Goal: Task Accomplishment & Management: Manage account settings

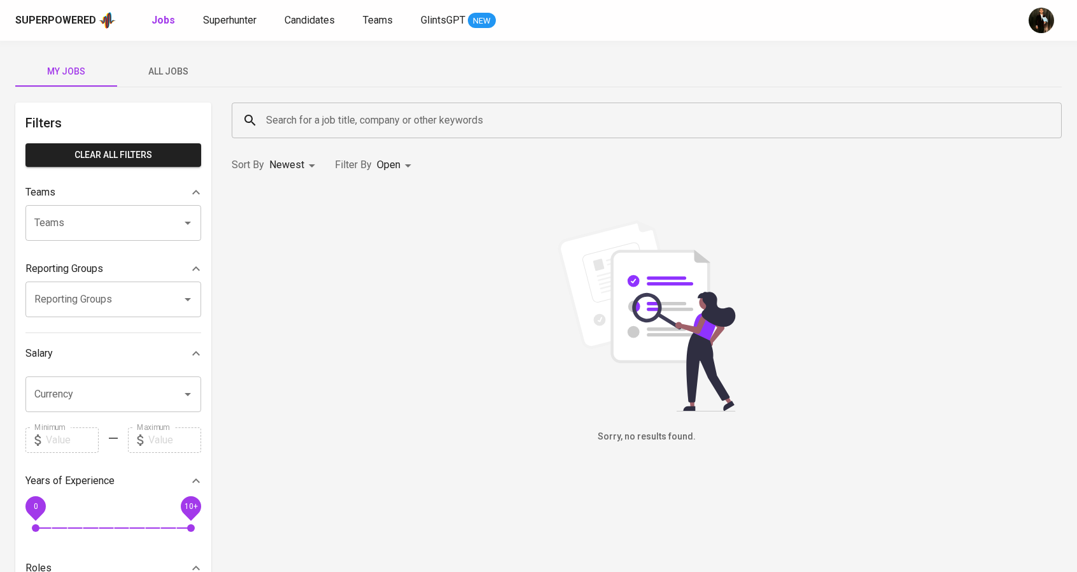
click at [173, 57] on button "All Jobs" at bounding box center [168, 71] width 102 height 31
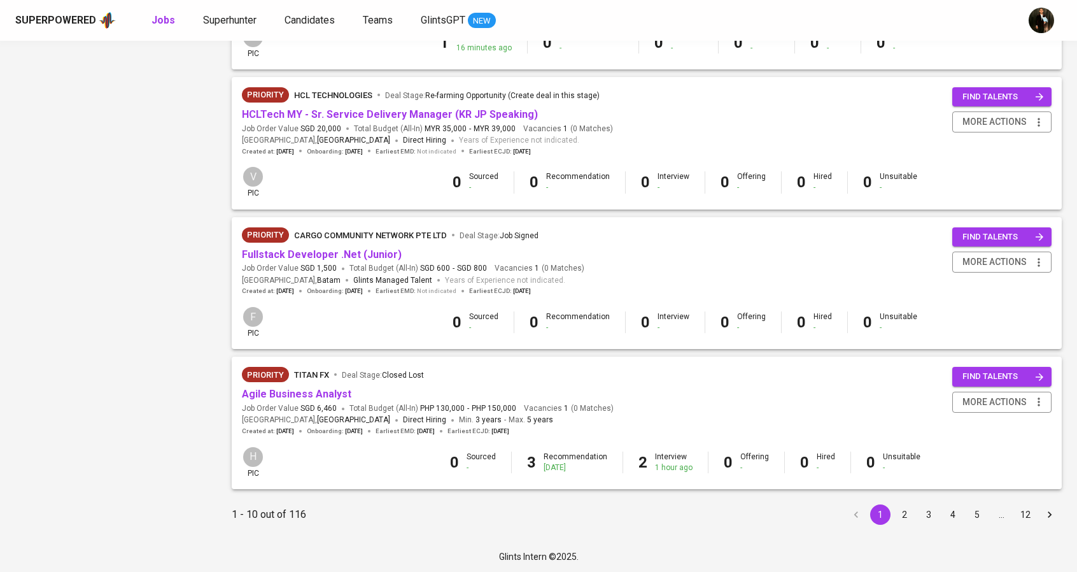
scroll to position [1092, 0]
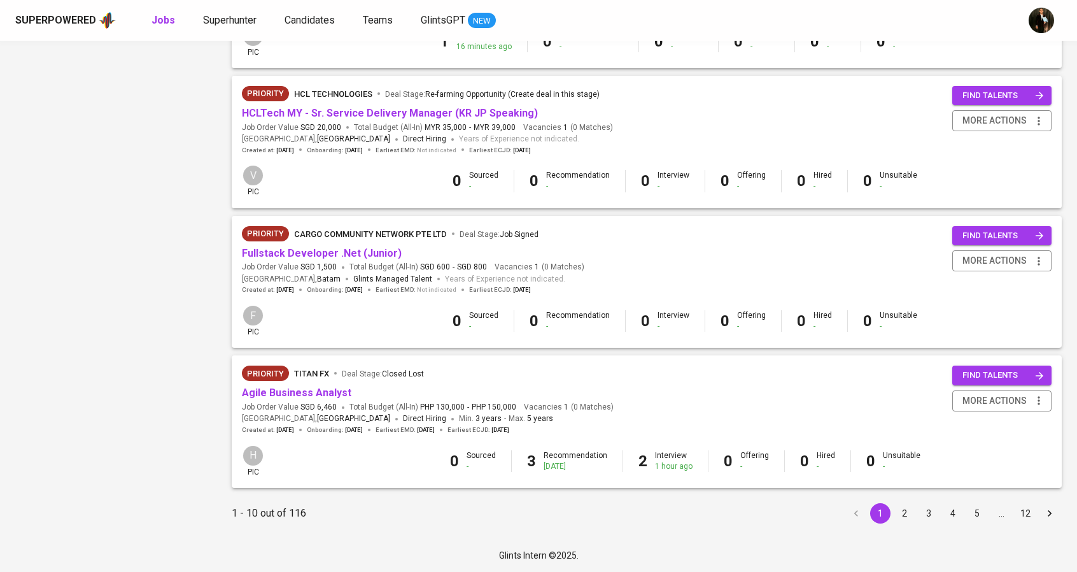
drag, startPoint x: 901, startPoint y: 507, endPoint x: 735, endPoint y: 535, distance: 169.1
click at [901, 507] on button "2" at bounding box center [904, 513] width 20 height 20
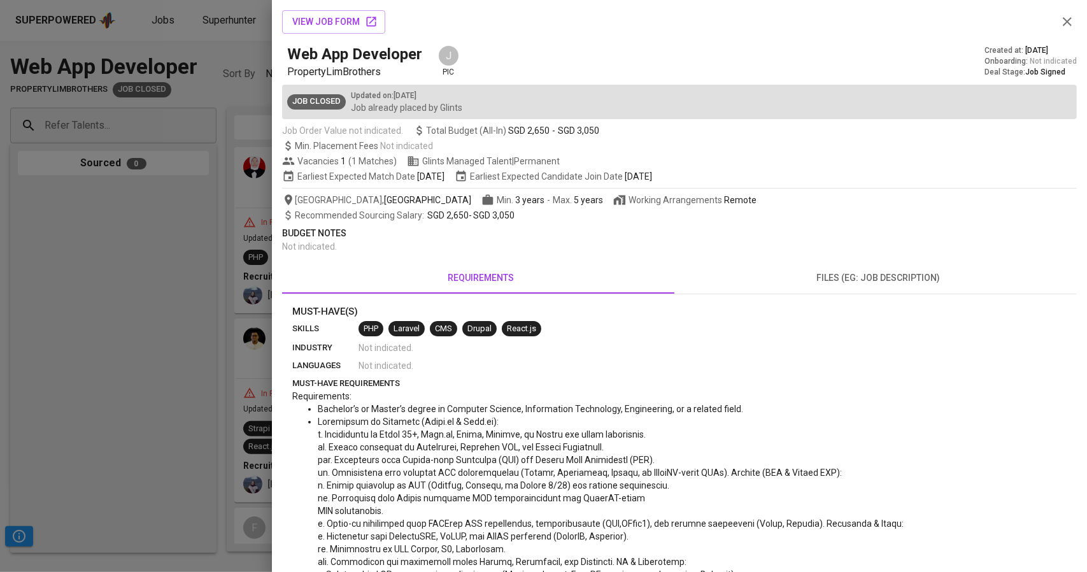
click at [186, 235] on div at bounding box center [543, 286] width 1087 height 572
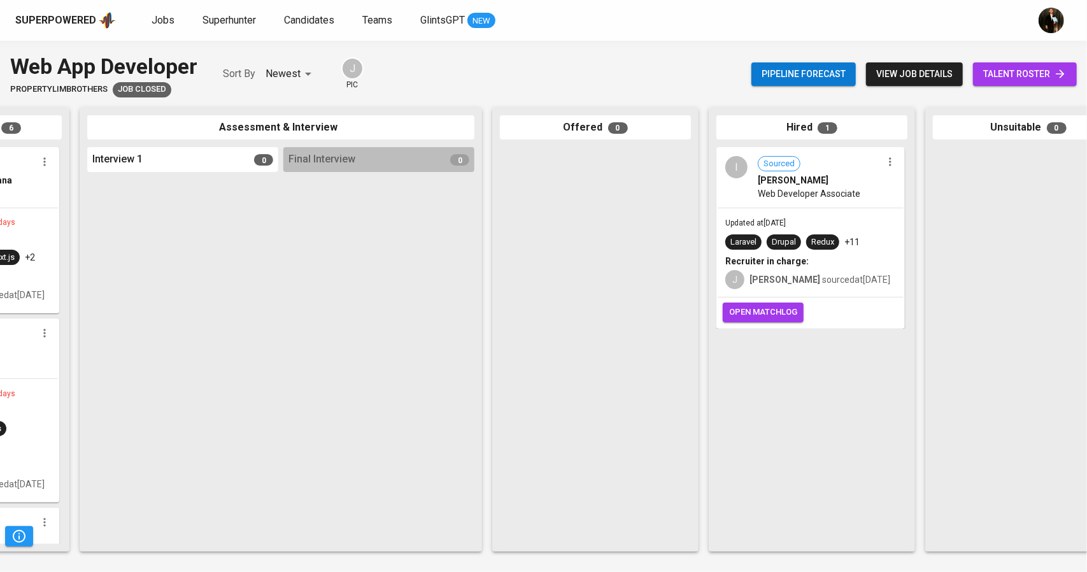
scroll to position [0, 429]
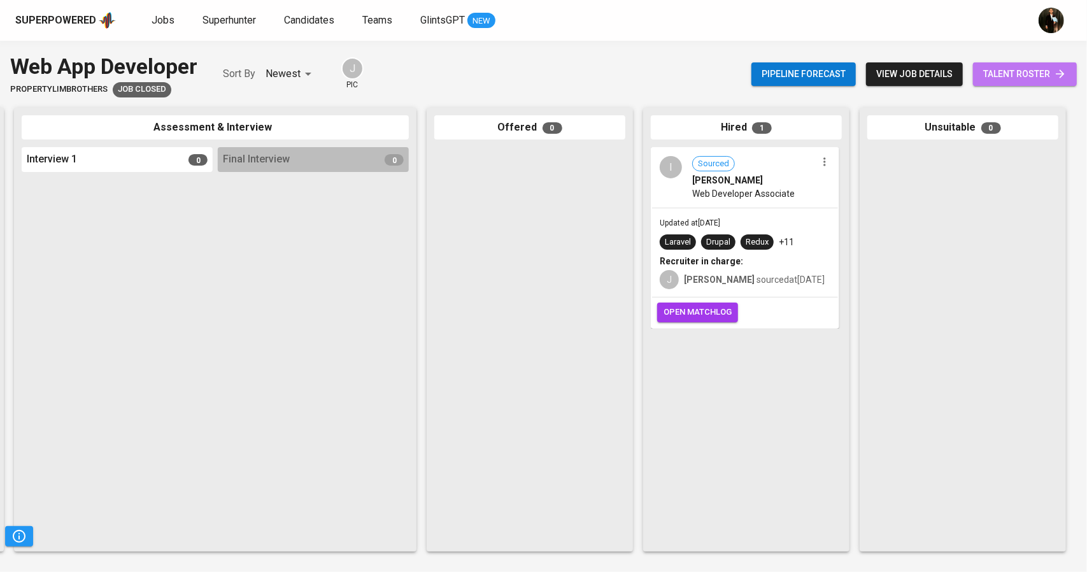
click at [1017, 70] on span "talent roster" at bounding box center [1024, 74] width 83 height 16
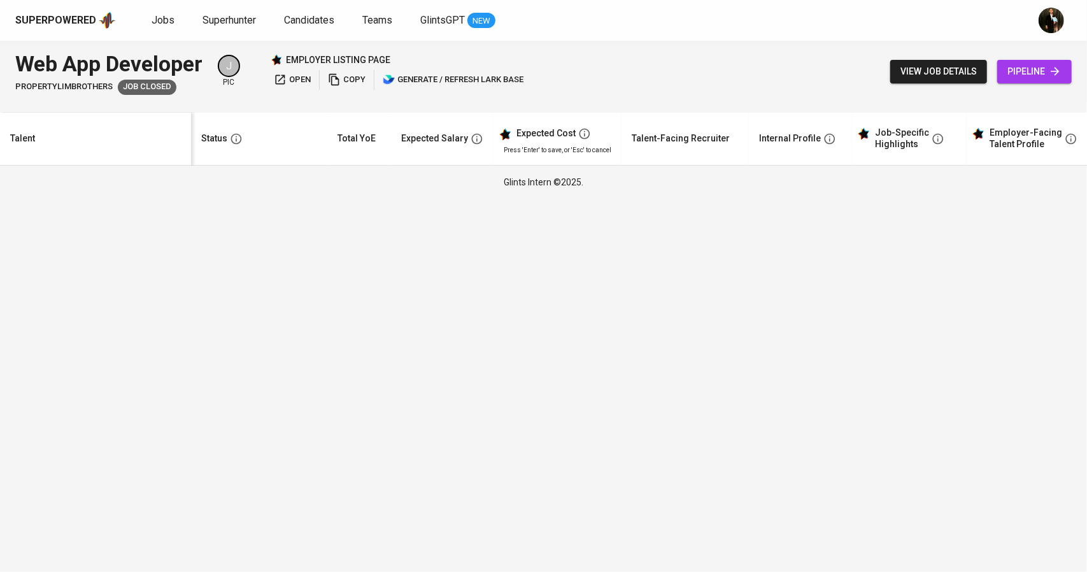
click at [1013, 65] on span "pipeline" at bounding box center [1034, 72] width 54 height 16
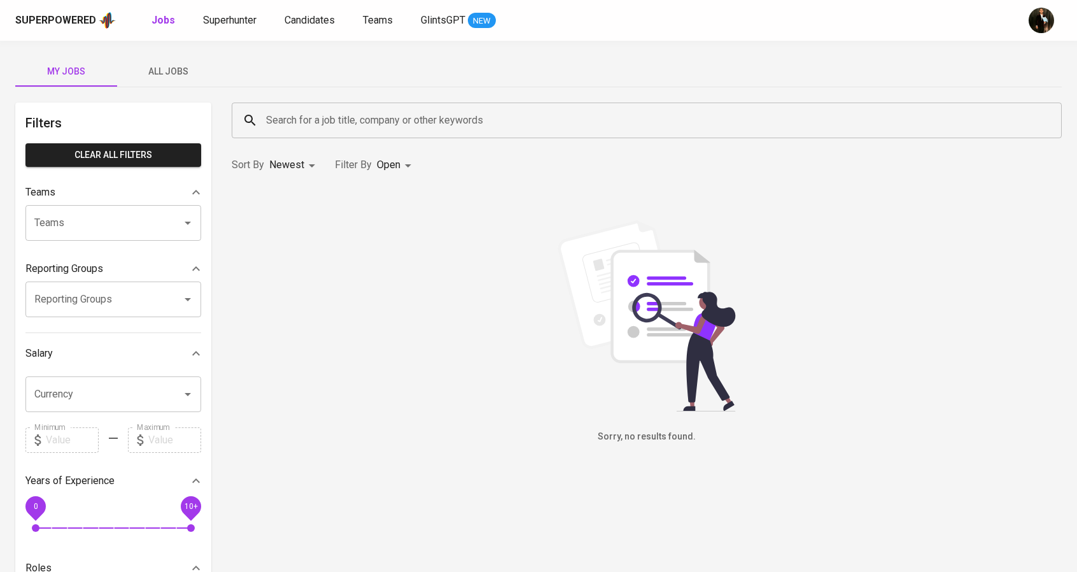
click at [178, 78] on span "All Jobs" at bounding box center [168, 72] width 87 height 16
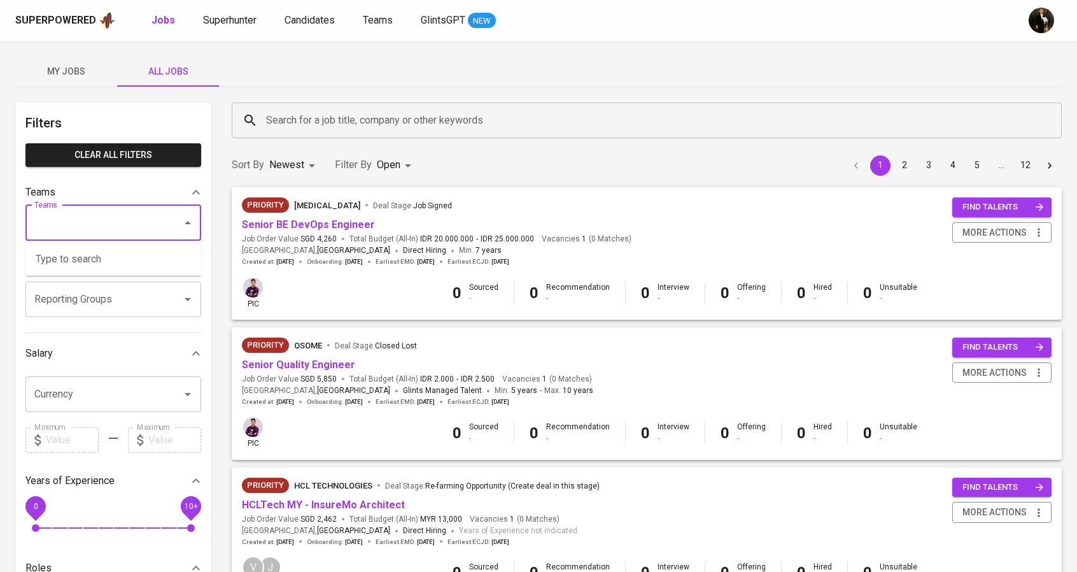
click at [85, 230] on input "Teams" at bounding box center [95, 223] width 129 height 24
type input "[PERSON_NAME]"
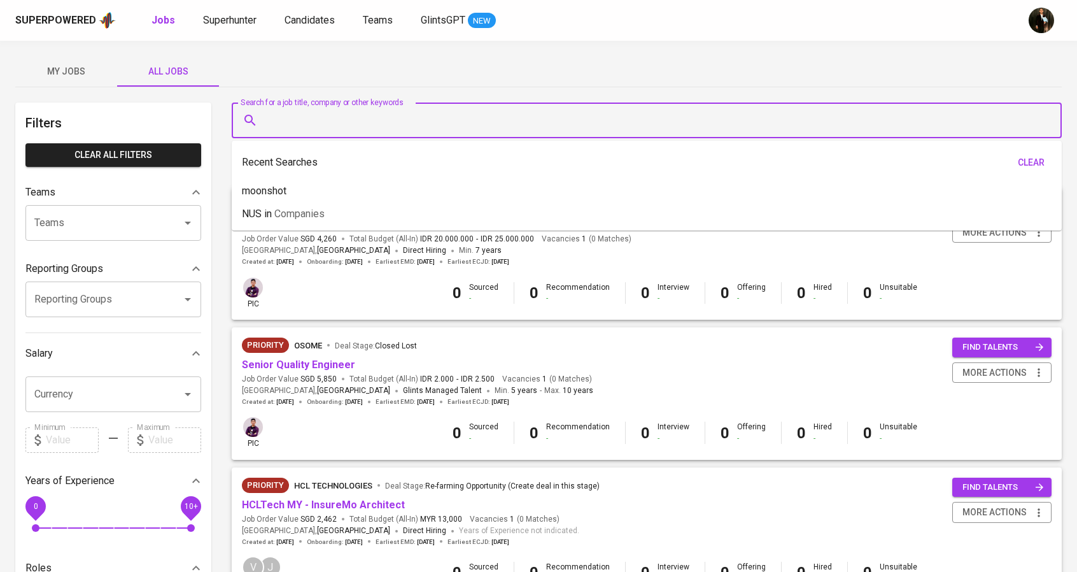
click at [293, 120] on input "Search for a job title, company or other keywords" at bounding box center [650, 120] width 774 height 24
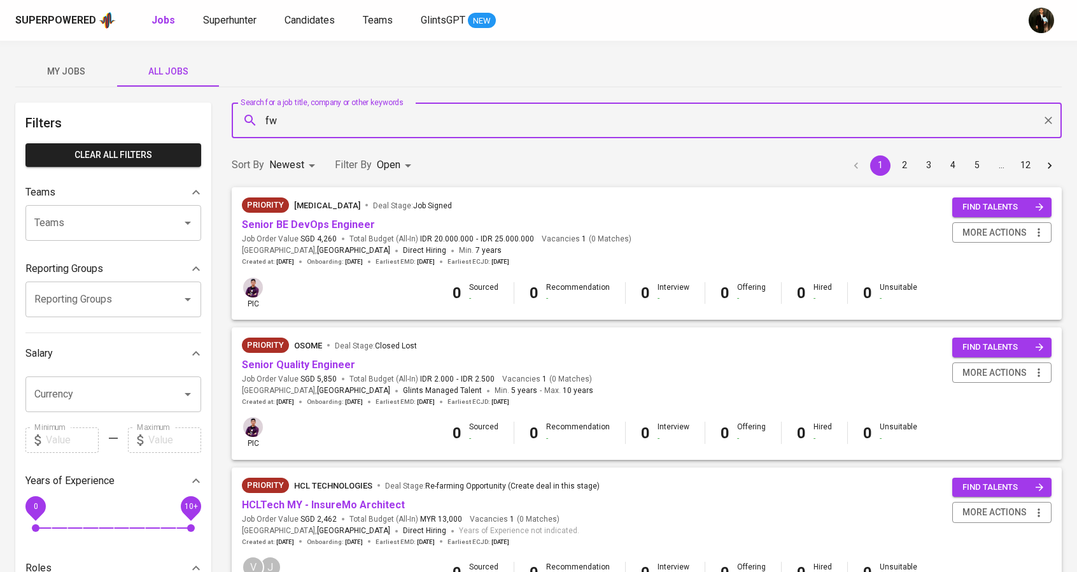
type input "fwd"
click at [299, 152] on span "Companies" at bounding box center [297, 157] width 50 height 12
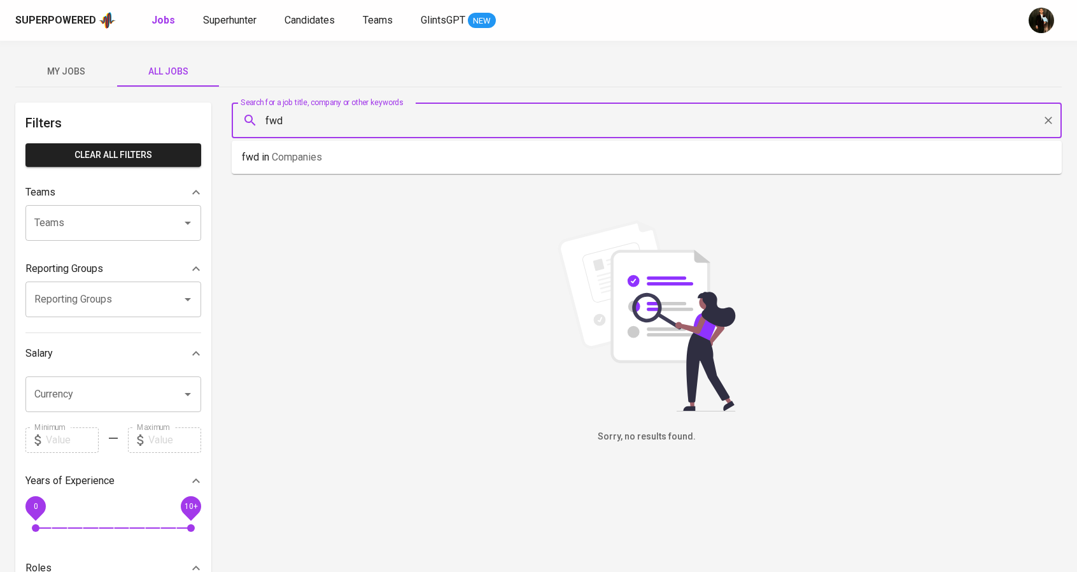
drag, startPoint x: 330, startPoint y: 120, endPoint x: 253, endPoint y: 118, distance: 76.4
click at [253, 118] on div "fwd Search for a job title, company or other keywords" at bounding box center [647, 120] width 830 height 36
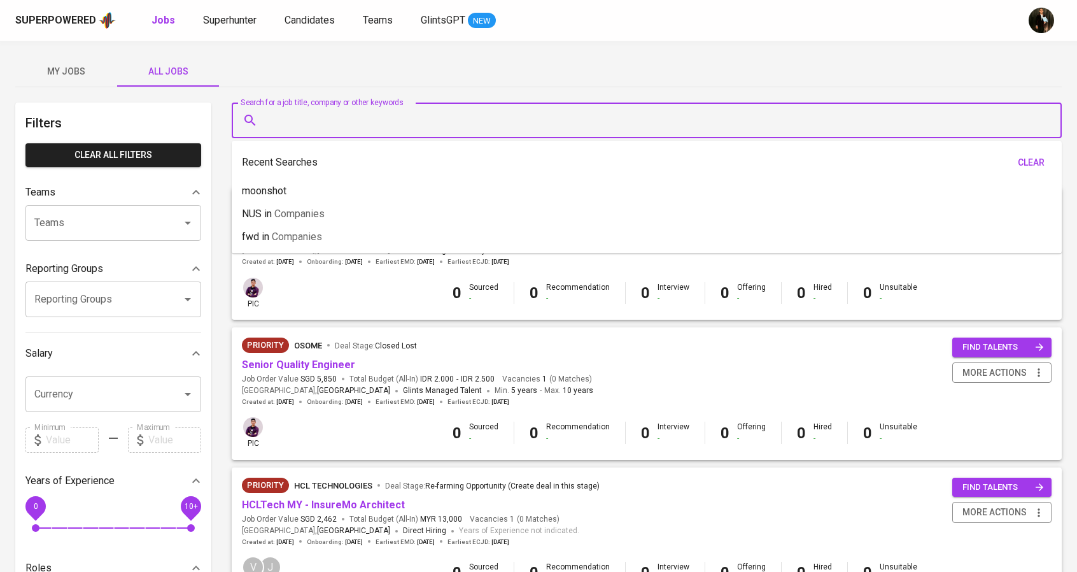
click at [106, 222] on input "Teams" at bounding box center [95, 223] width 129 height 24
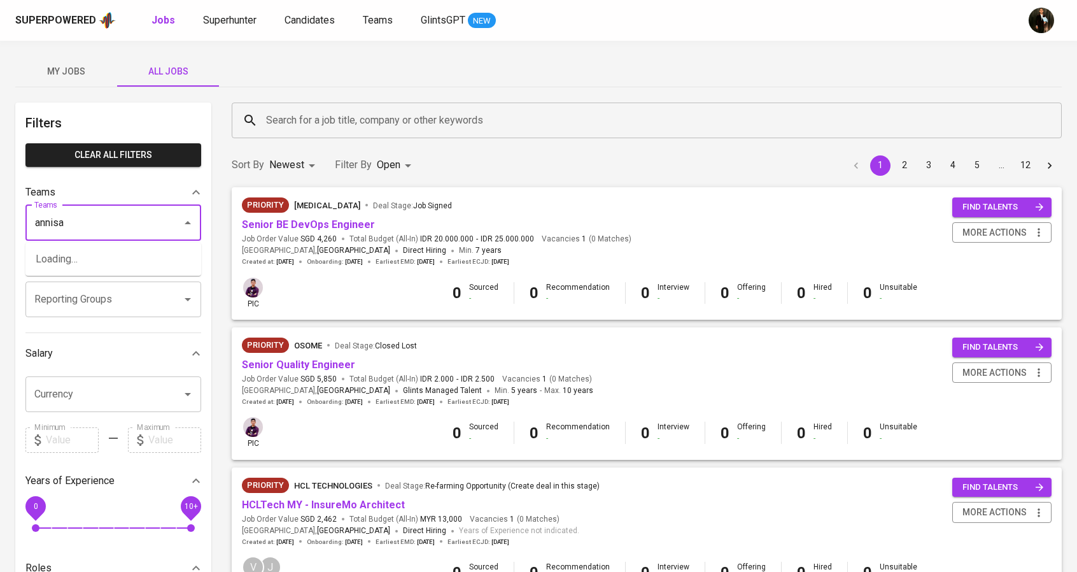
type input "annisa"
click at [108, 197] on div "Teams" at bounding box center [104, 192] width 158 height 15
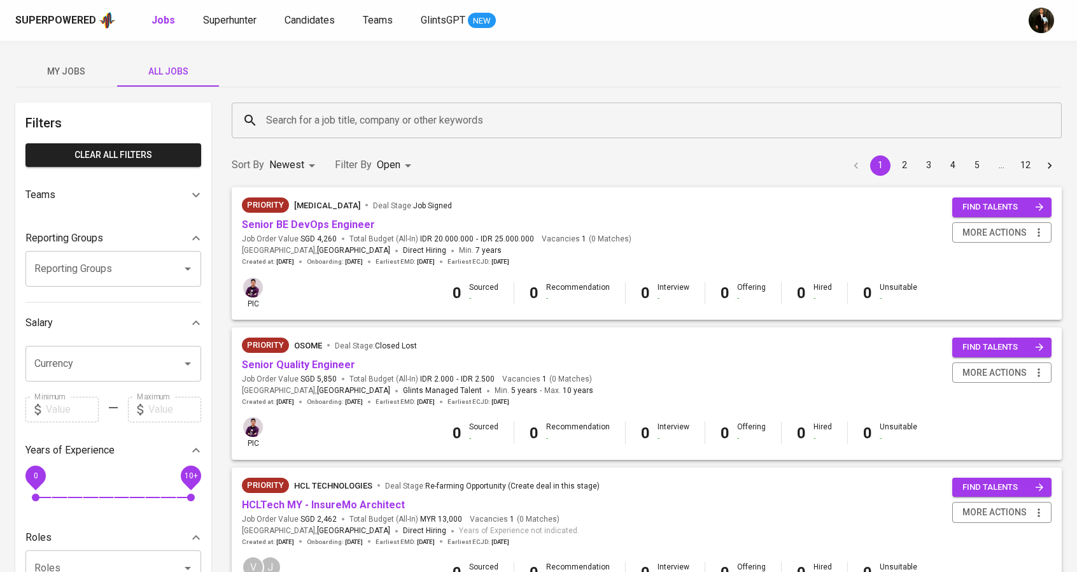
drag, startPoint x: 101, startPoint y: 221, endPoint x: 153, endPoint y: 206, distance: 54.4
click at [100, 221] on div "Filters Clear All filters Teams Teams Teams Reporting Groups Reporting Groups R…" at bounding box center [113, 446] width 196 height 688
click at [187, 201] on div at bounding box center [195, 194] width 25 height 25
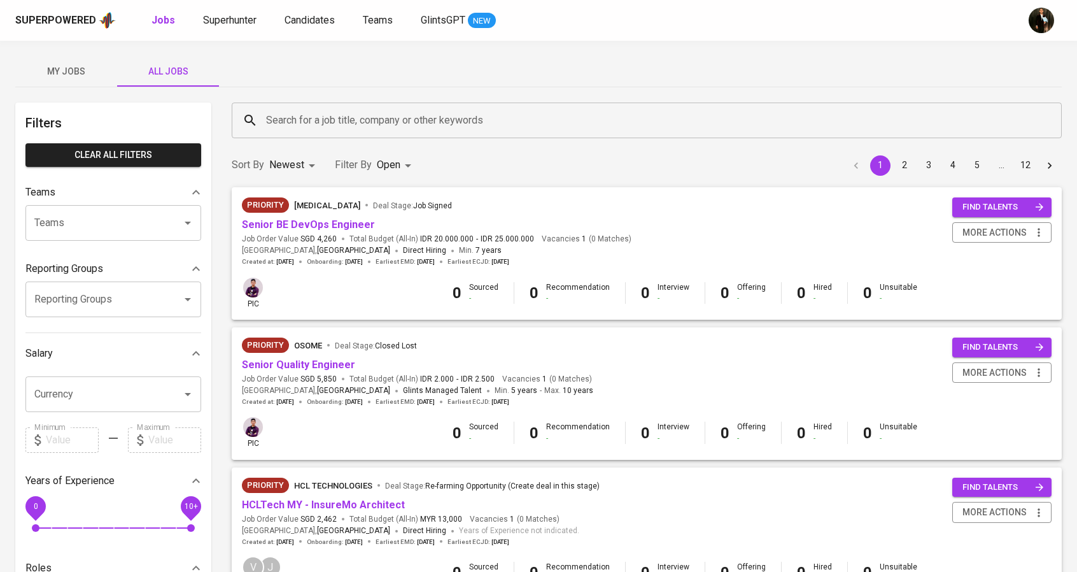
click at [120, 227] on input "Teams" at bounding box center [95, 223] width 129 height 24
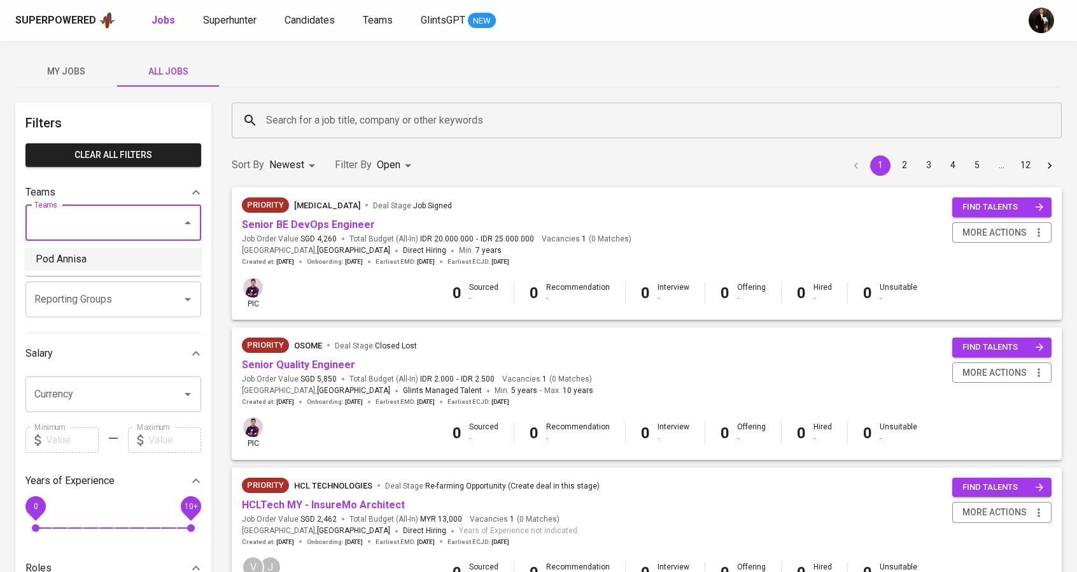
click at [107, 262] on li "Pod Annisa" at bounding box center [113, 259] width 176 height 23
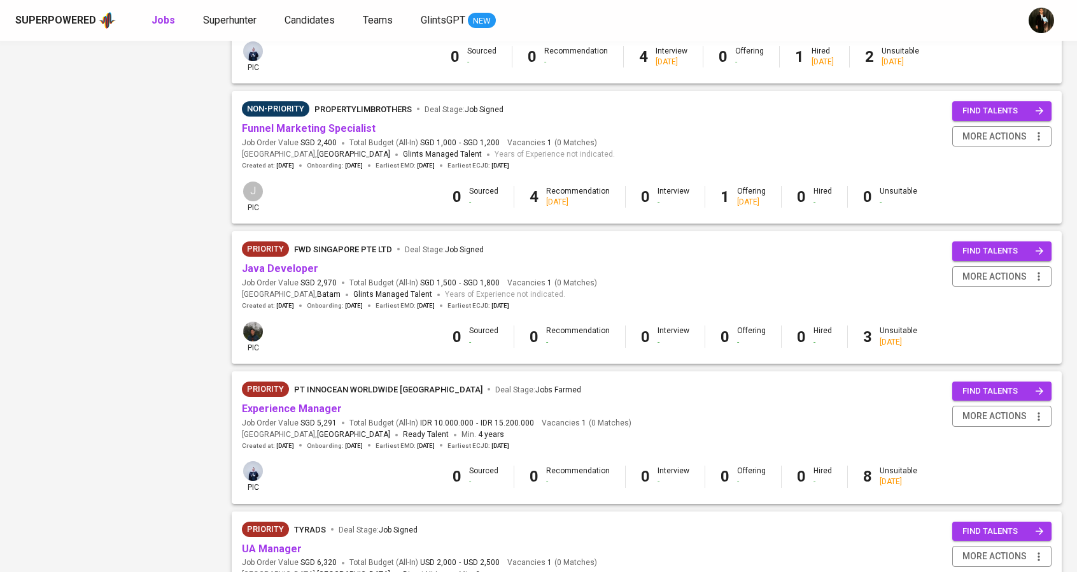
scroll to position [842, 0]
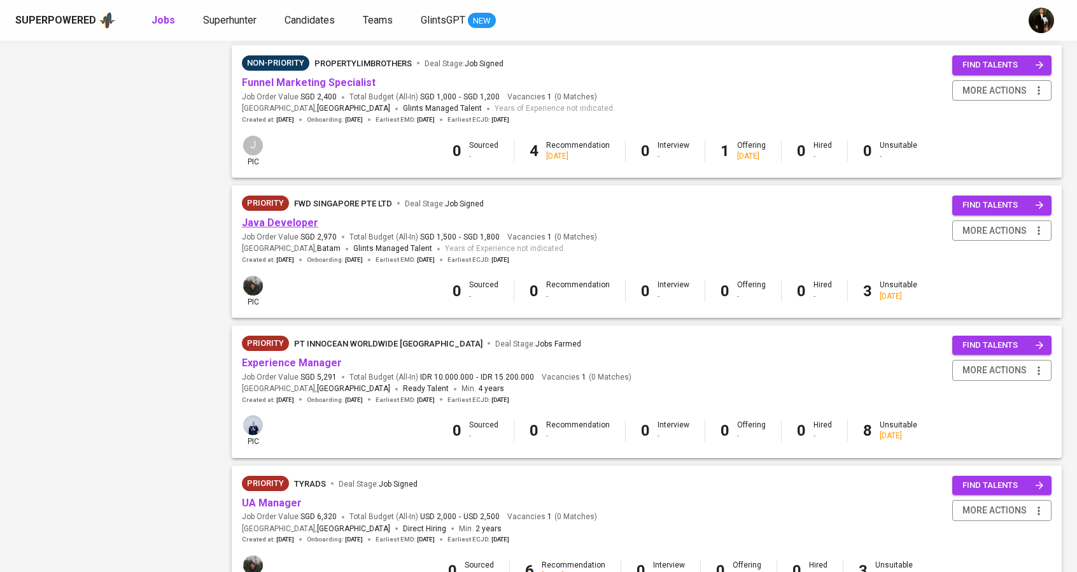
click at [286, 218] on link "Java Developer" at bounding box center [280, 222] width 76 height 12
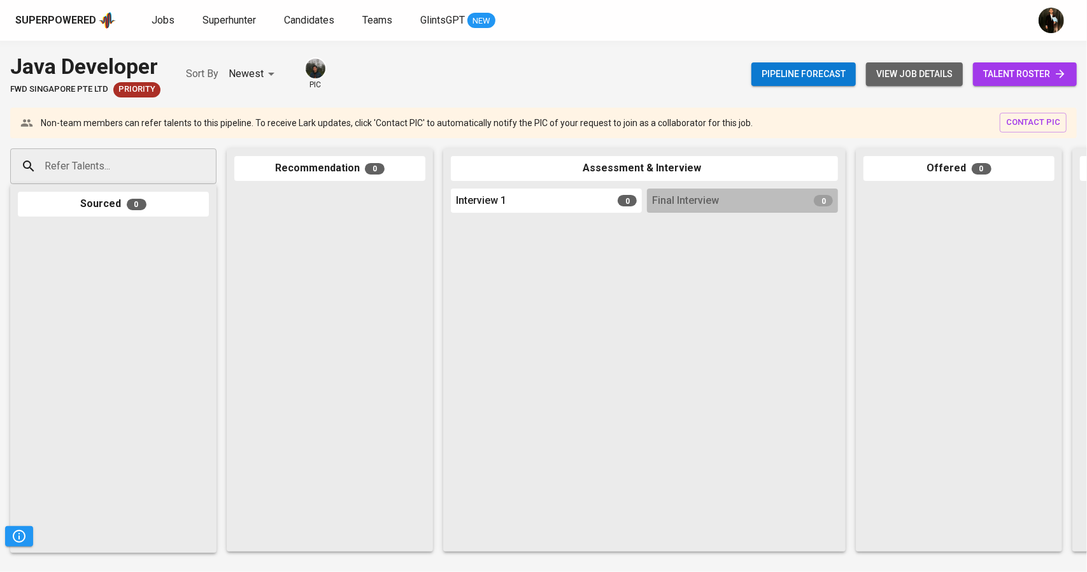
click at [942, 80] on span "view job details" at bounding box center [914, 74] width 76 height 16
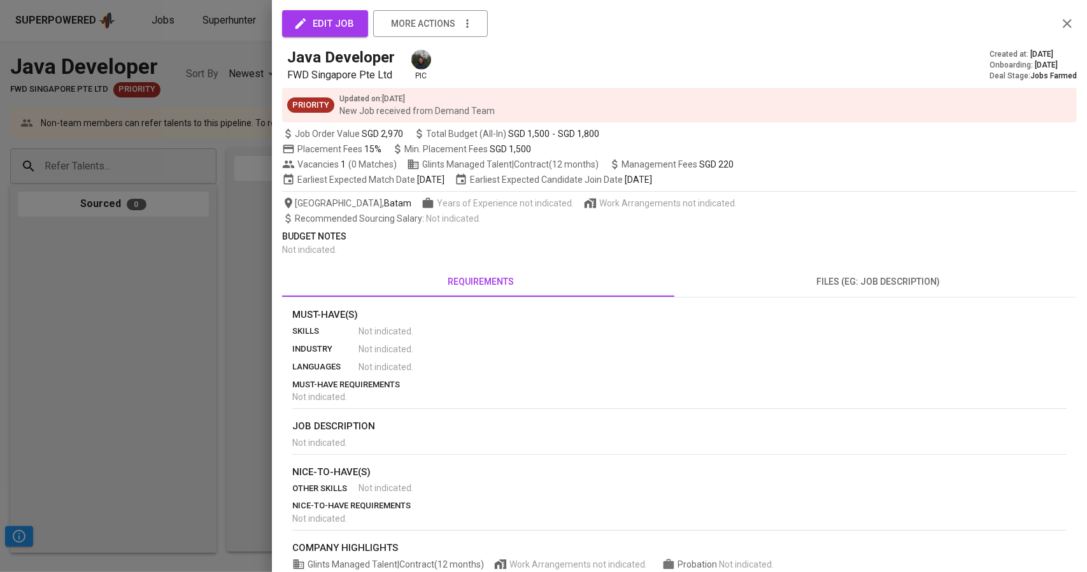
click at [22, 288] on div at bounding box center [543, 286] width 1087 height 572
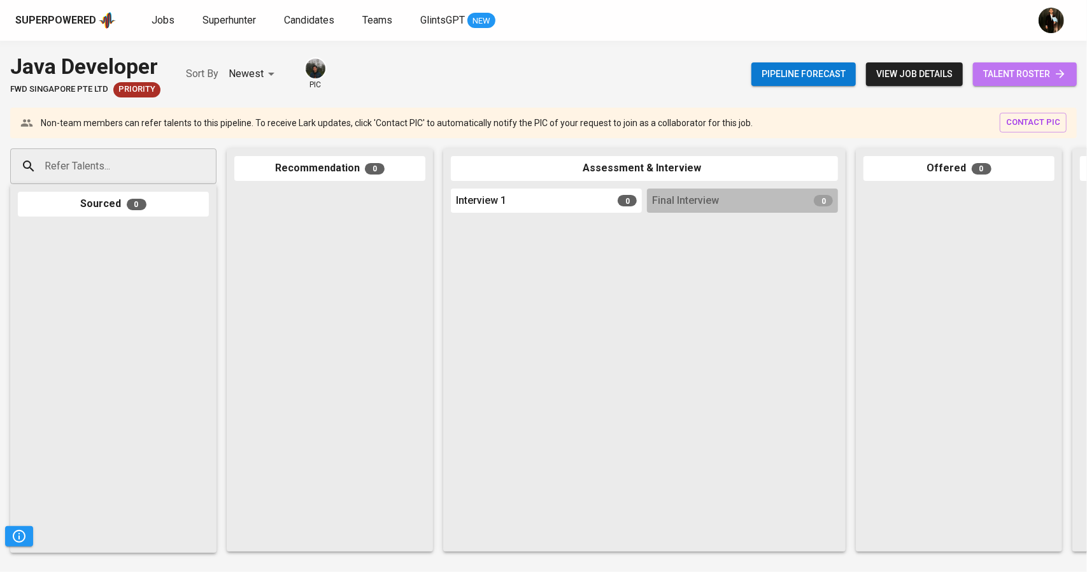
click at [1024, 71] on span "talent roster" at bounding box center [1024, 74] width 83 height 16
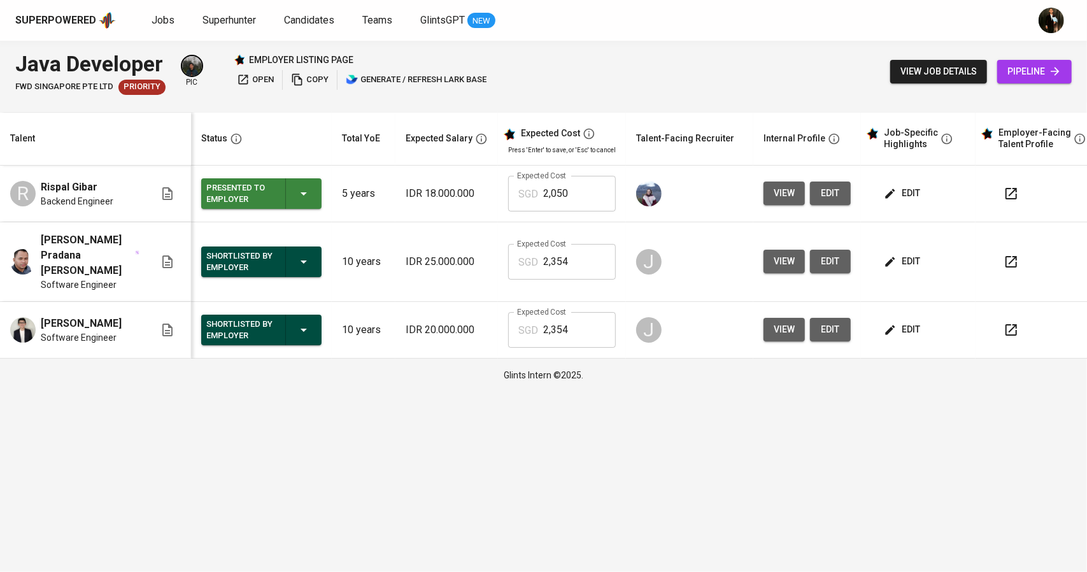
click at [780, 321] on span "view" at bounding box center [783, 329] width 21 height 16
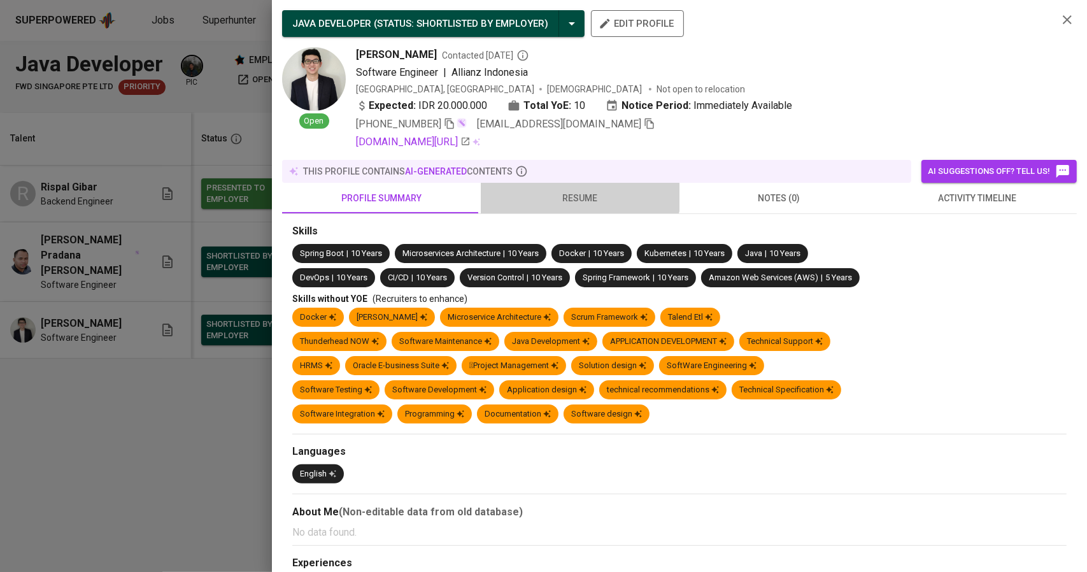
click at [577, 185] on button "resume" at bounding box center [580, 198] width 199 height 31
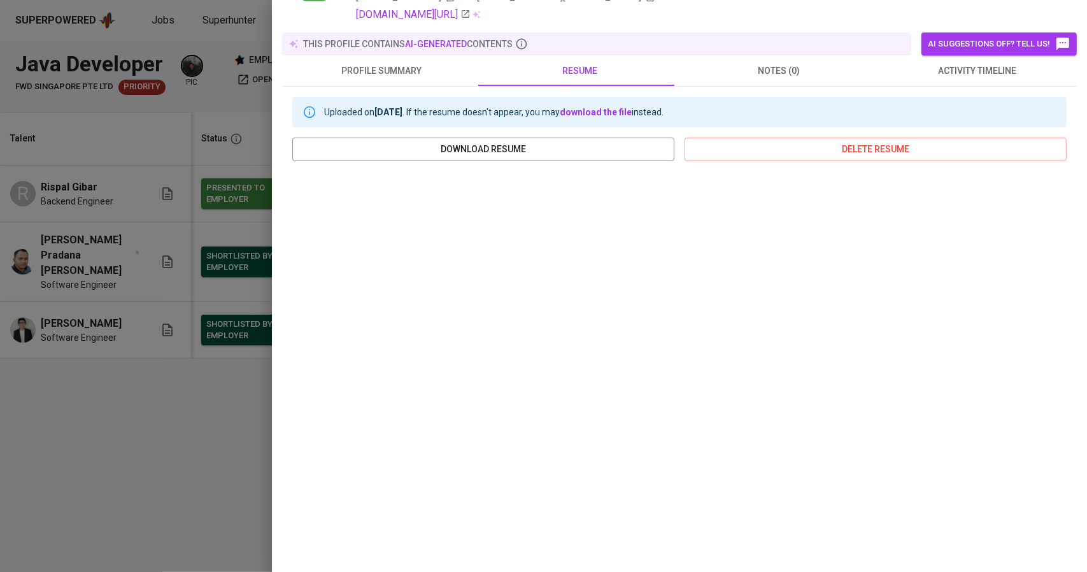
scroll to position [128, 0]
click at [0, 420] on div at bounding box center [543, 286] width 1087 height 572
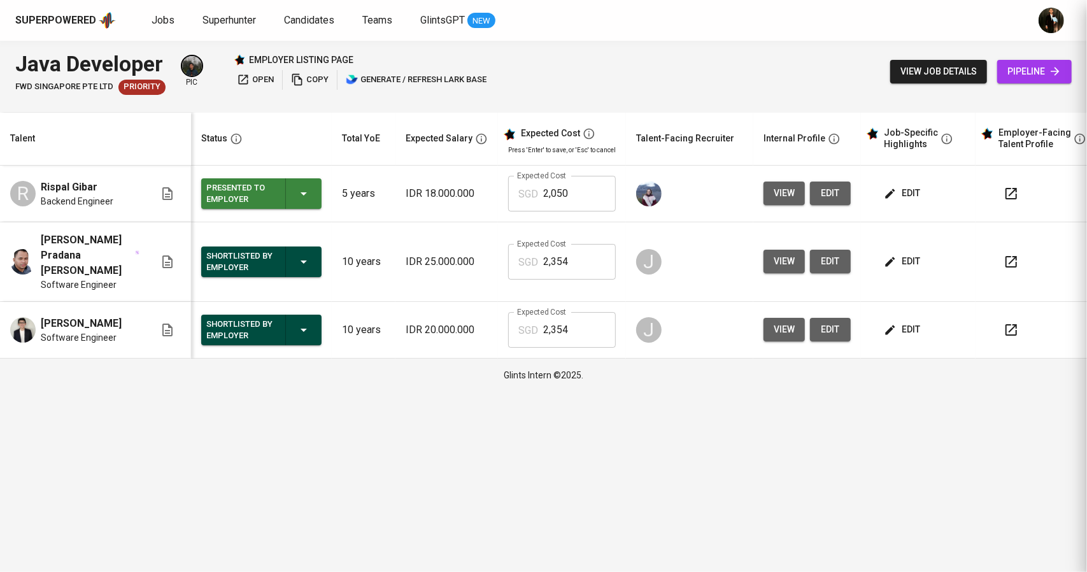
scroll to position [0, 0]
click at [1005, 324] on icon "button" at bounding box center [1010, 329] width 11 height 11
click at [787, 253] on span "view" at bounding box center [783, 261] width 21 height 16
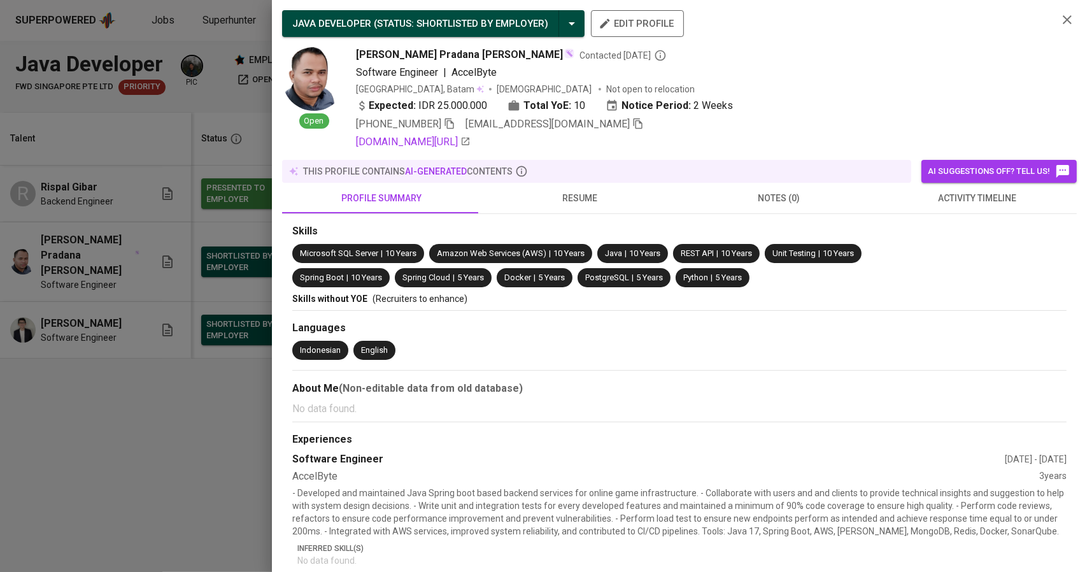
click at [597, 196] on span "resume" at bounding box center [579, 198] width 183 height 16
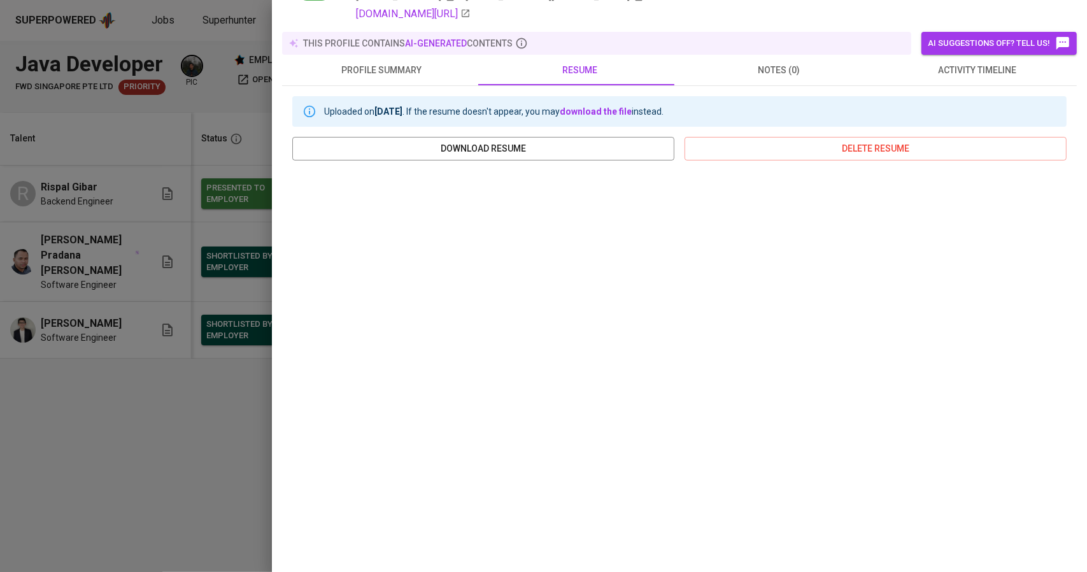
scroll to position [64, 0]
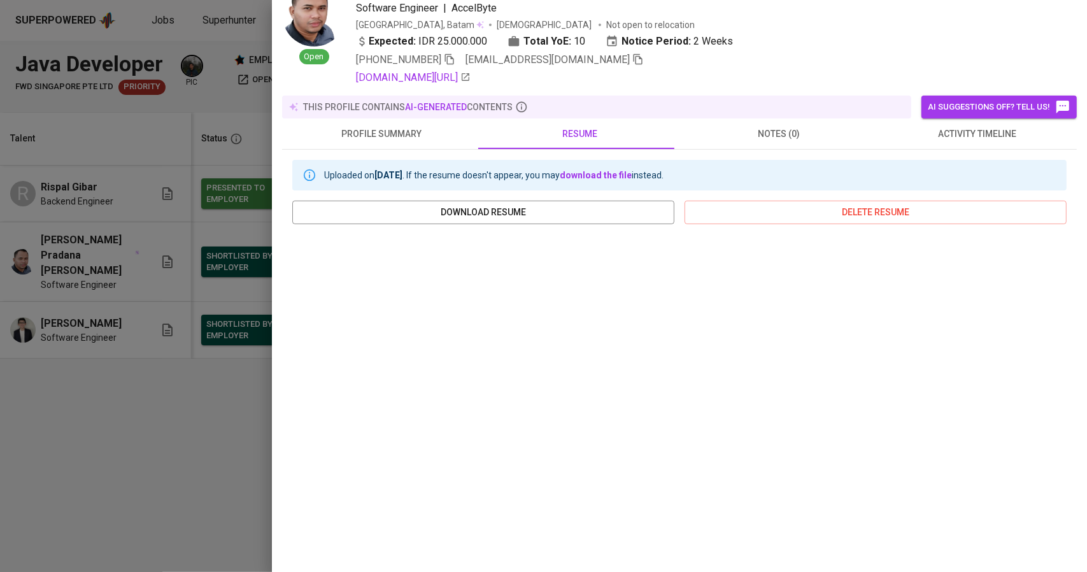
click at [92, 317] on div at bounding box center [543, 286] width 1087 height 572
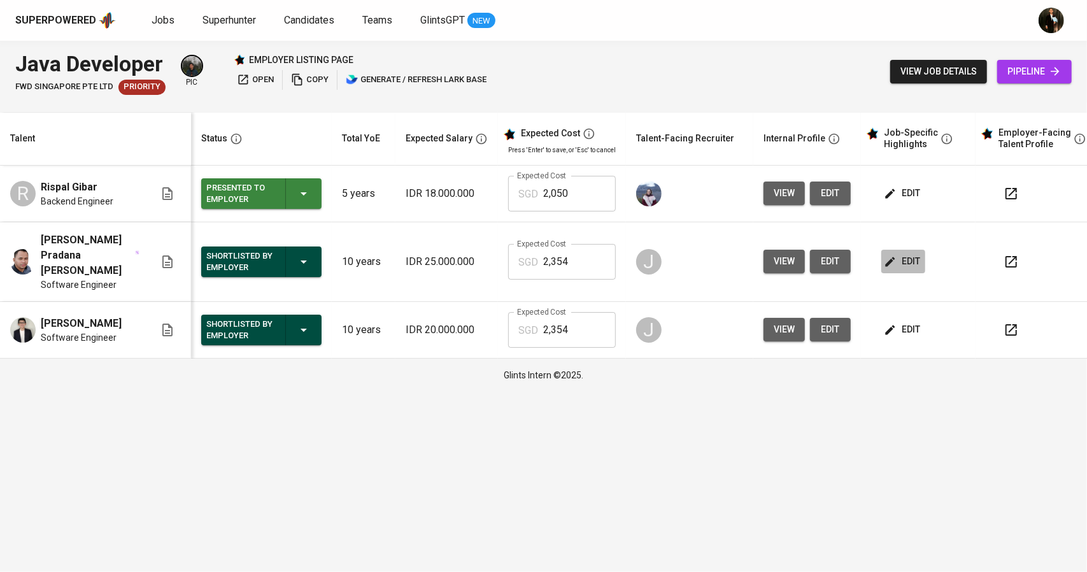
click at [896, 253] on span "edit" at bounding box center [903, 261] width 34 height 16
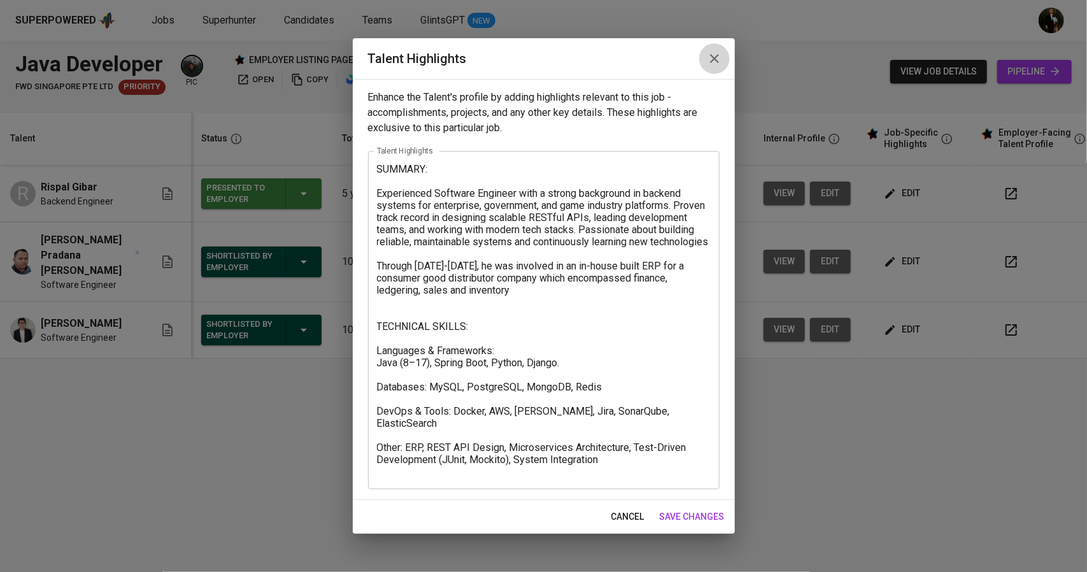
click at [714, 69] on button "button" at bounding box center [714, 58] width 31 height 31
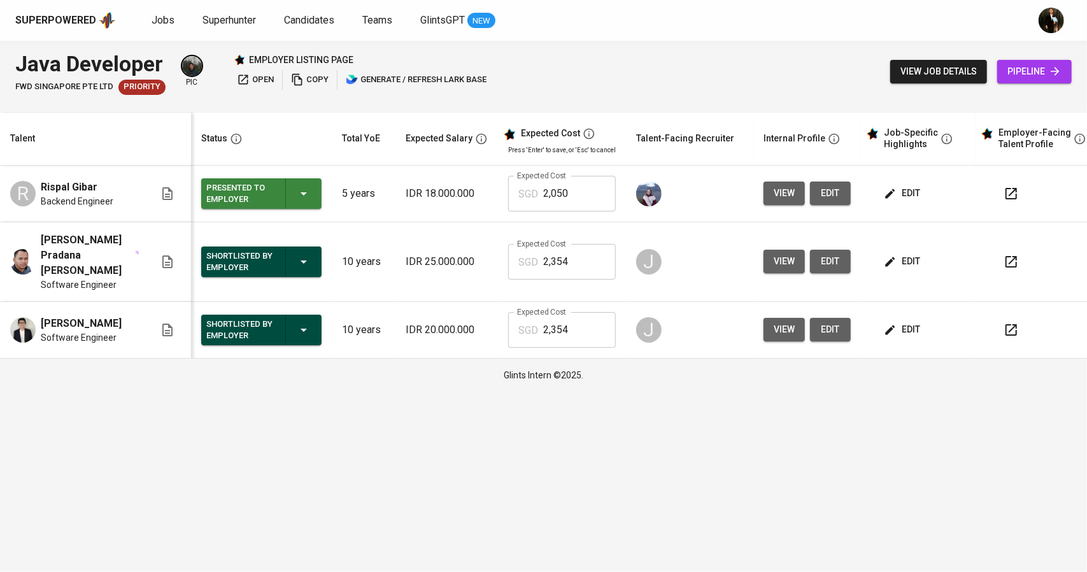
click at [1006, 258] on icon "button" at bounding box center [1010, 261] width 15 height 15
click at [784, 257] on span "view" at bounding box center [783, 261] width 21 height 16
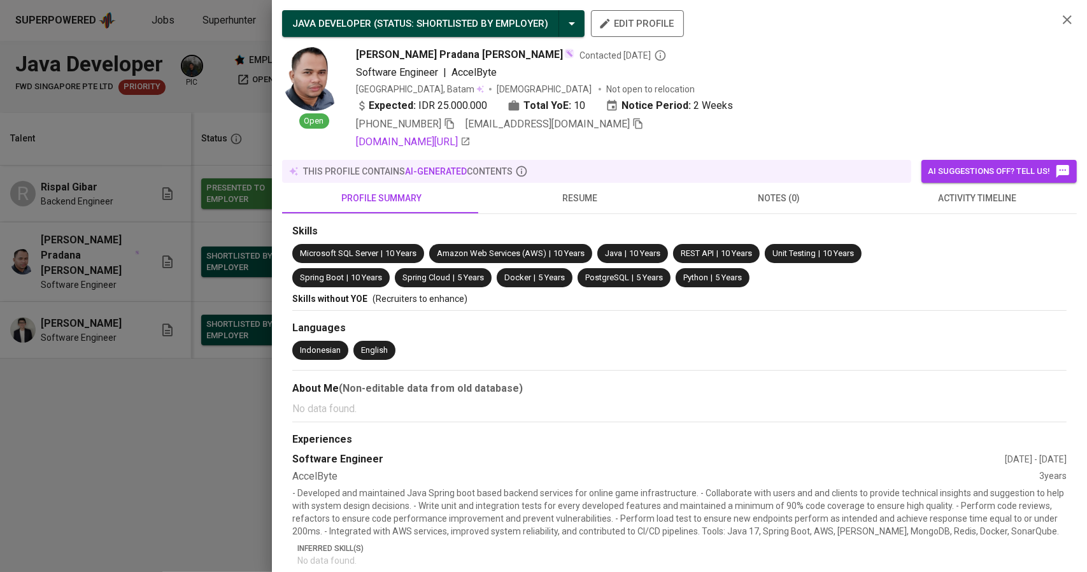
click at [90, 364] on div at bounding box center [543, 286] width 1087 height 572
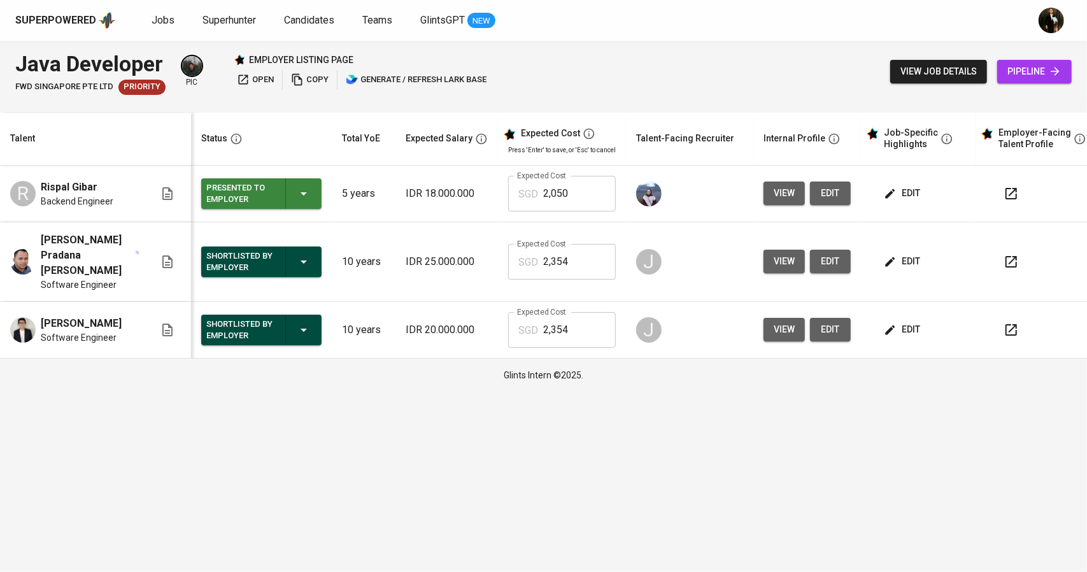
click at [782, 321] on span "view" at bounding box center [783, 329] width 21 height 16
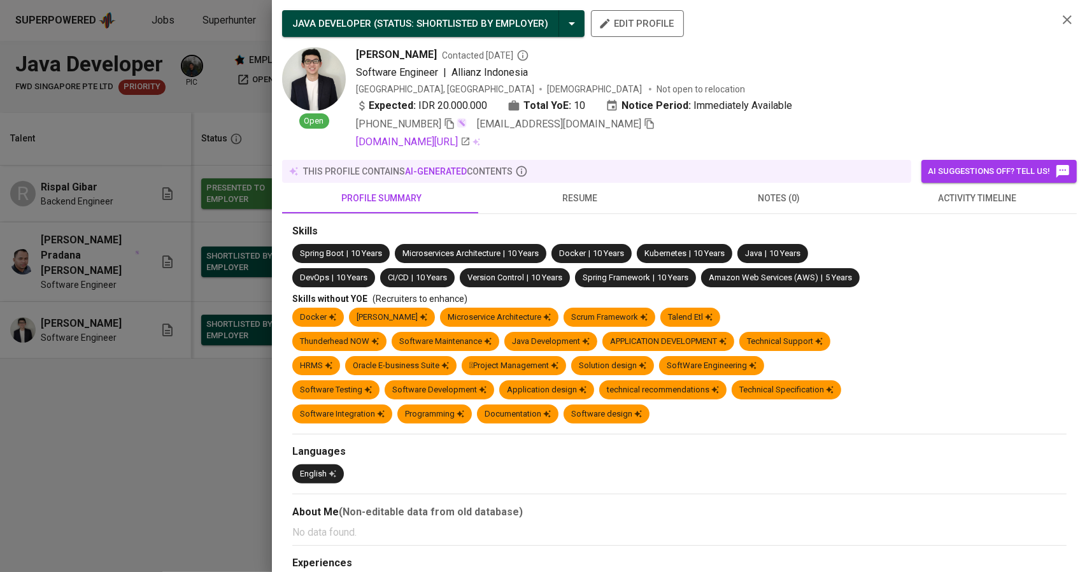
click at [93, 343] on div at bounding box center [543, 286] width 1087 height 572
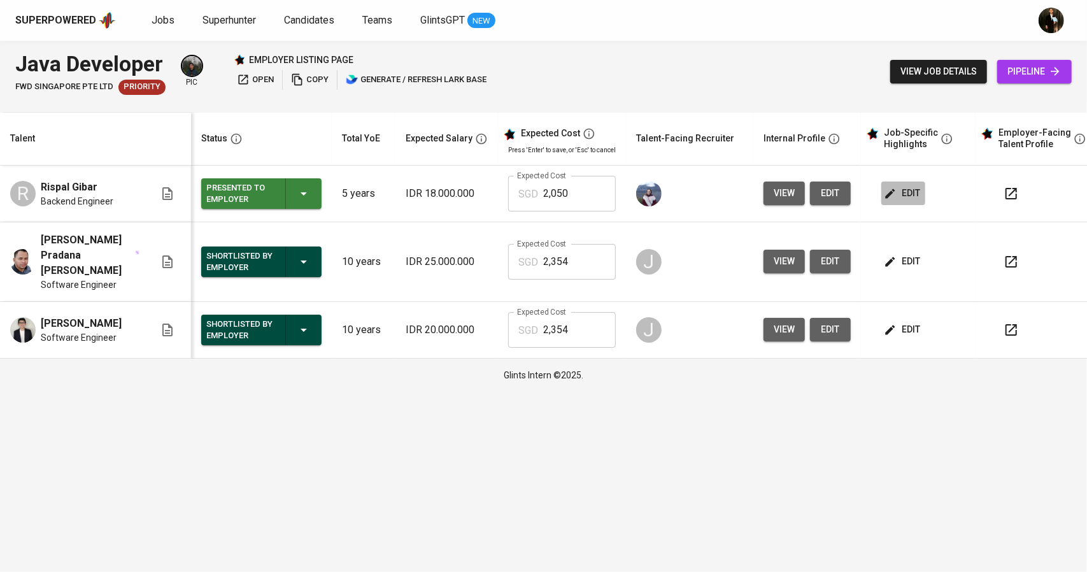
click at [907, 198] on span "edit" at bounding box center [903, 193] width 34 height 16
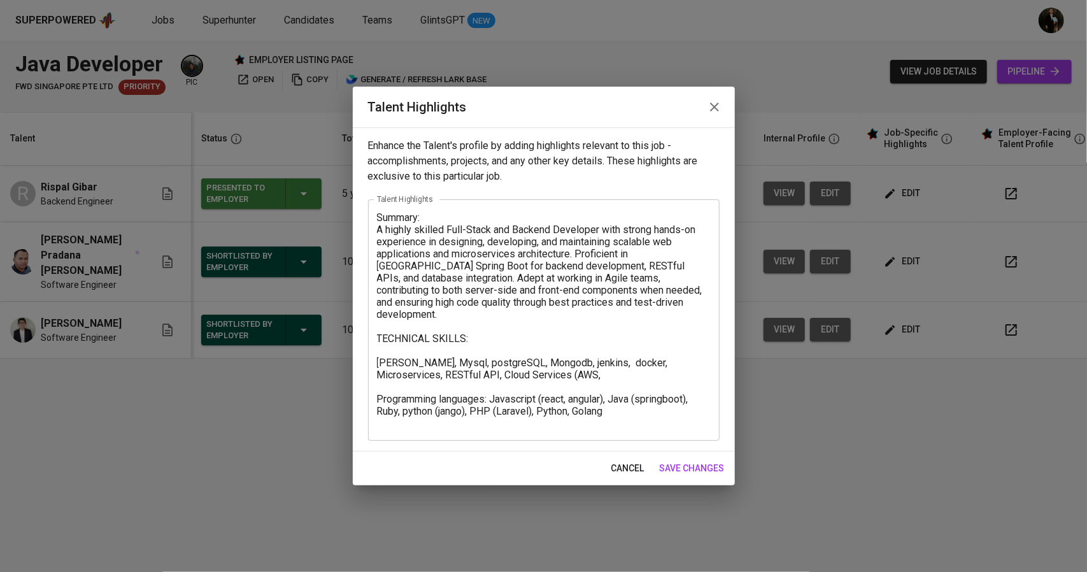
click at [710, 103] on icon "button" at bounding box center [714, 106] width 9 height 9
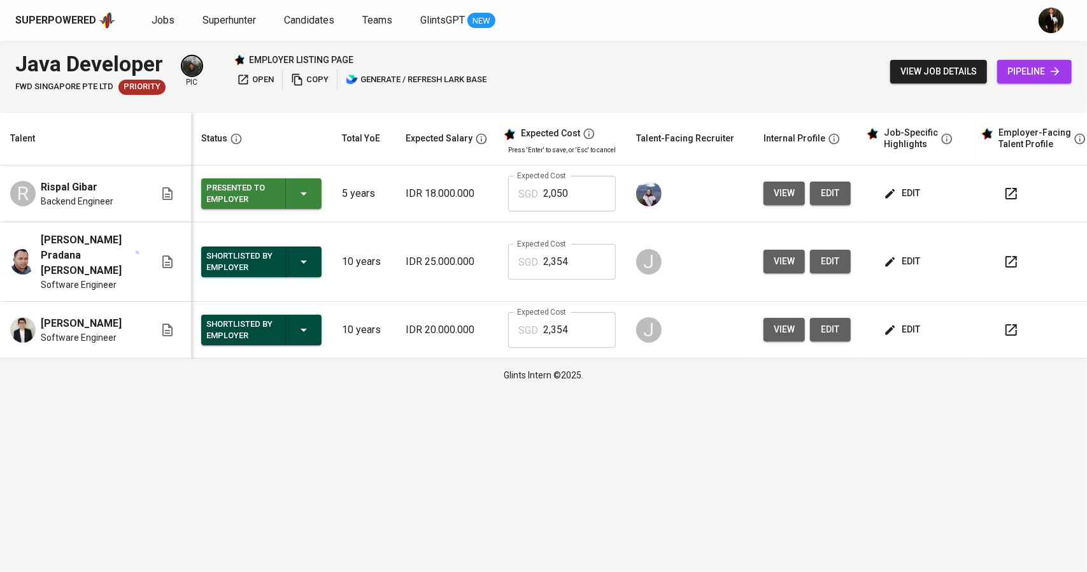
click at [787, 183] on button "view" at bounding box center [783, 193] width 41 height 24
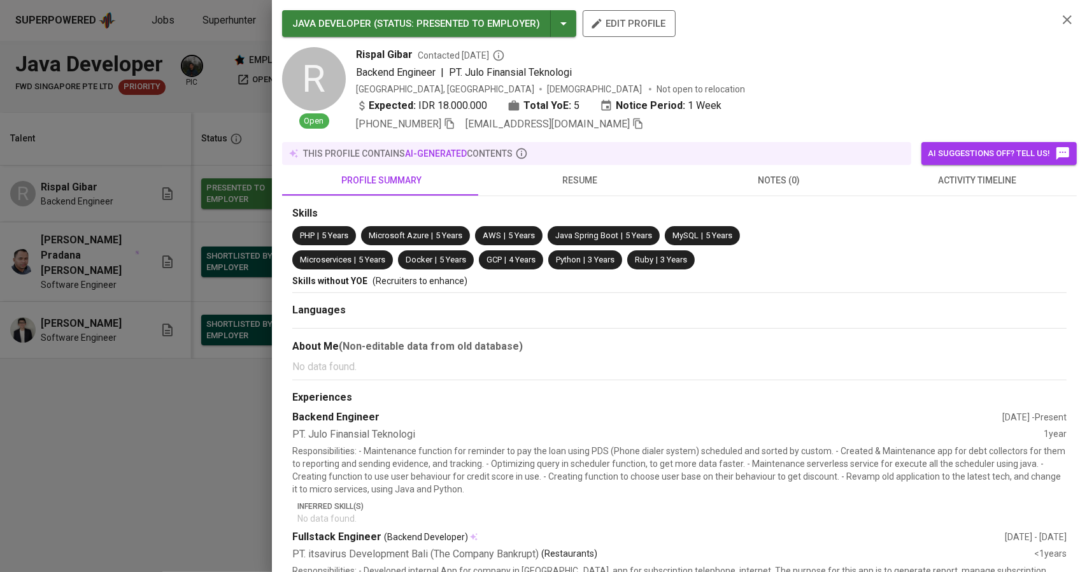
click at [546, 179] on span "resume" at bounding box center [579, 181] width 183 height 16
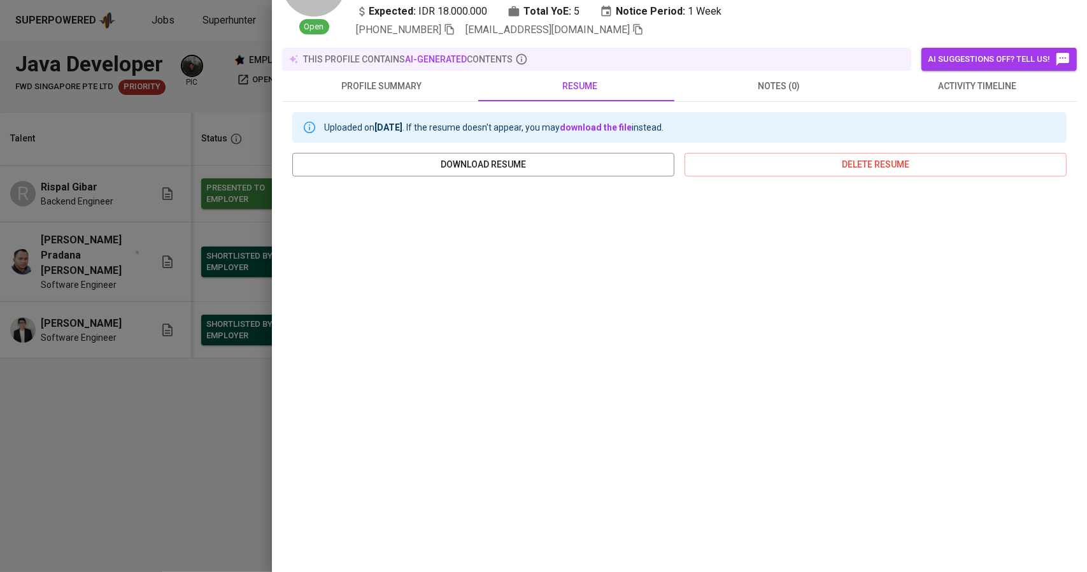
scroll to position [110, 0]
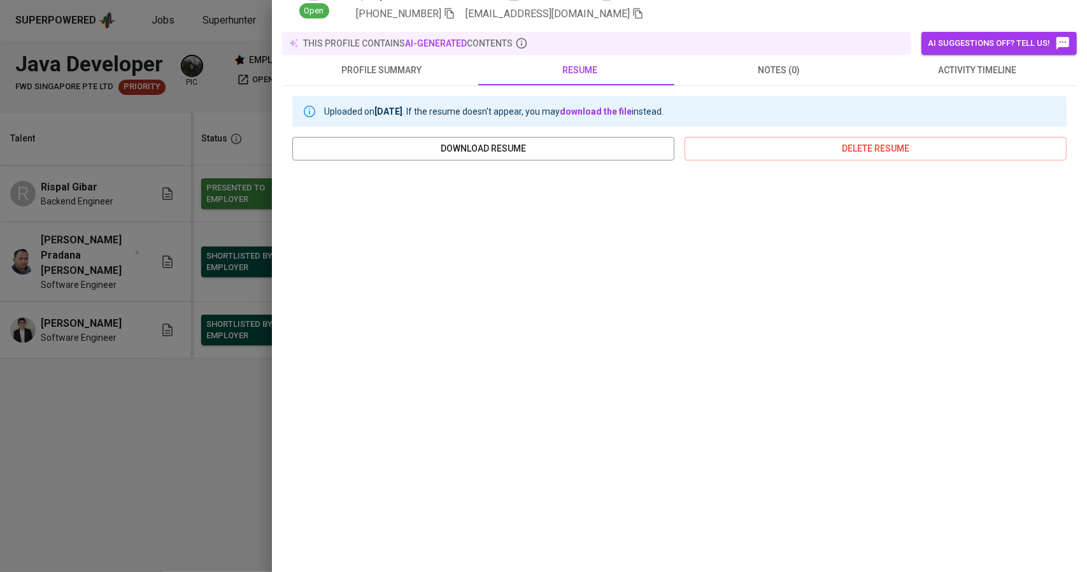
click at [53, 397] on div at bounding box center [543, 286] width 1087 height 572
